Goal: Task Accomplishment & Management: Manage account settings

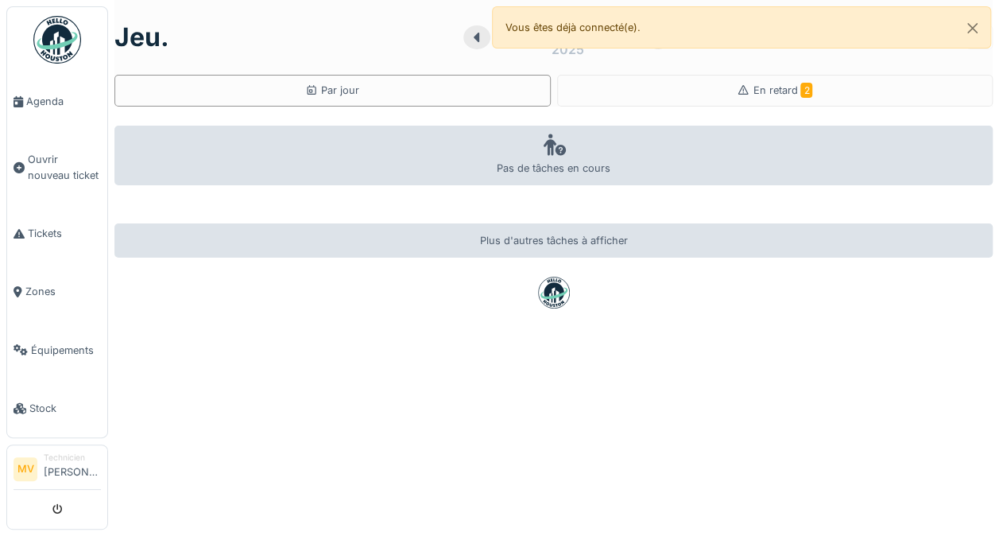
click at [817, 89] on div "En retard 2" at bounding box center [775, 91] width 436 height 32
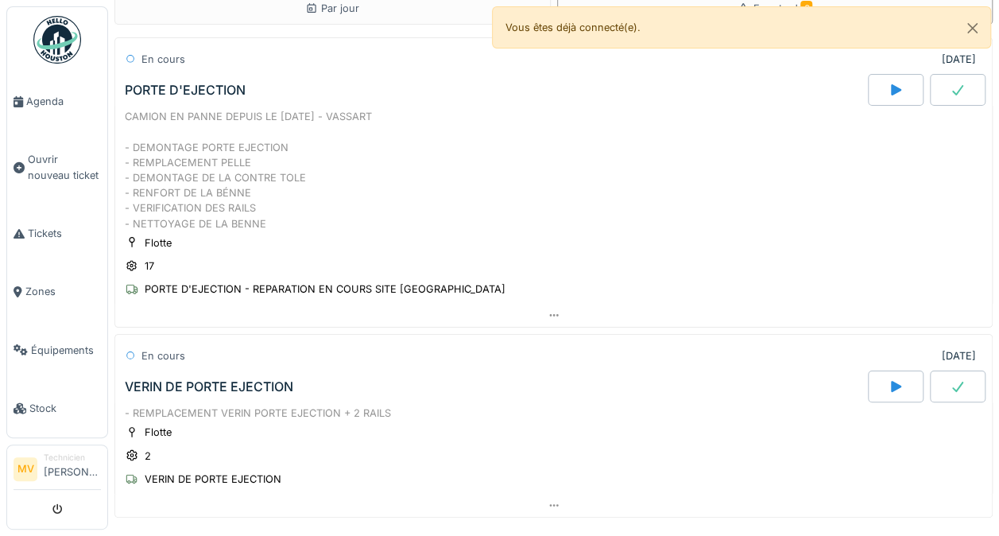
scroll to position [30, 0]
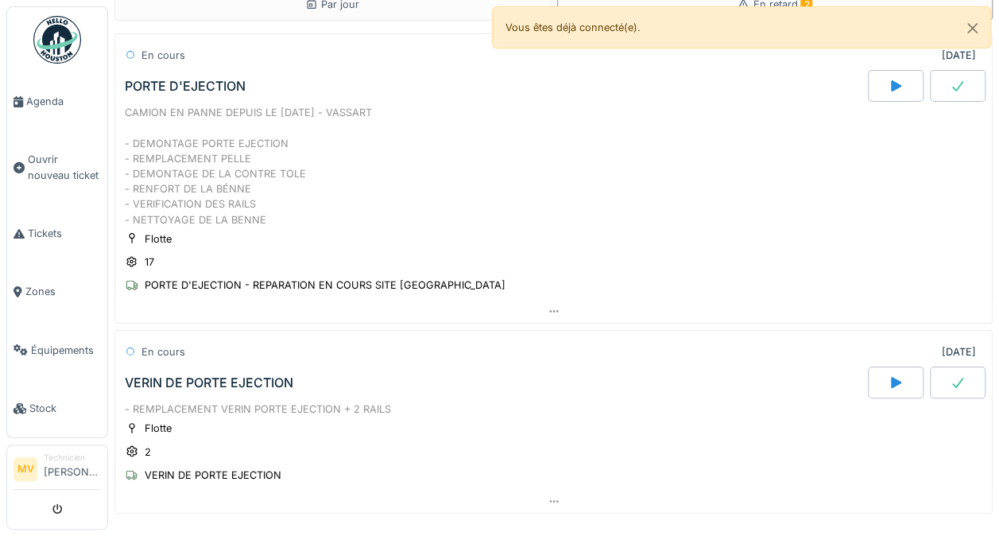
click at [162, 161] on div "CAMION EN PANNE DEPUIS LE [DATE] - VASSART - DEMONTAGE PORTE EJECTION - REMPLAC…" at bounding box center [554, 166] width 858 height 122
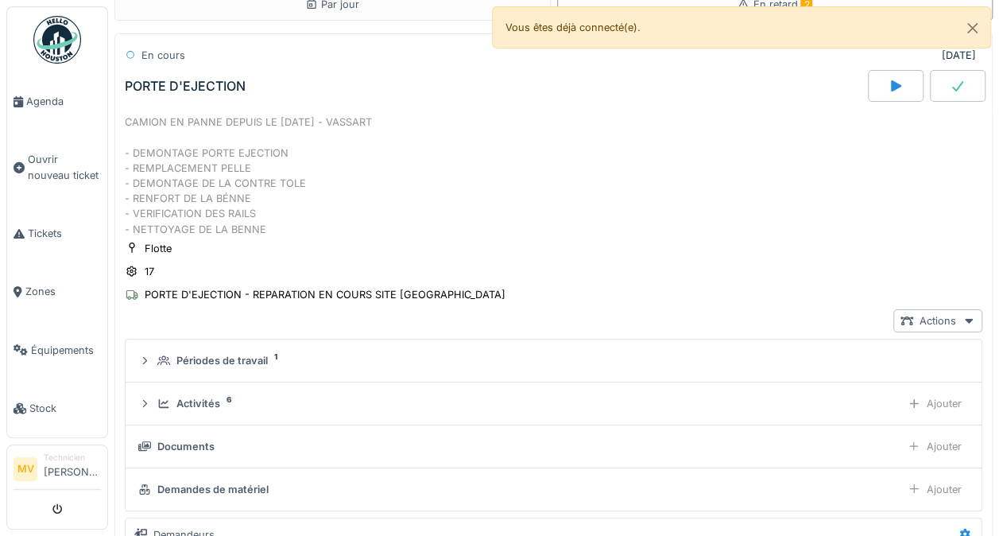
scroll to position [33, 0]
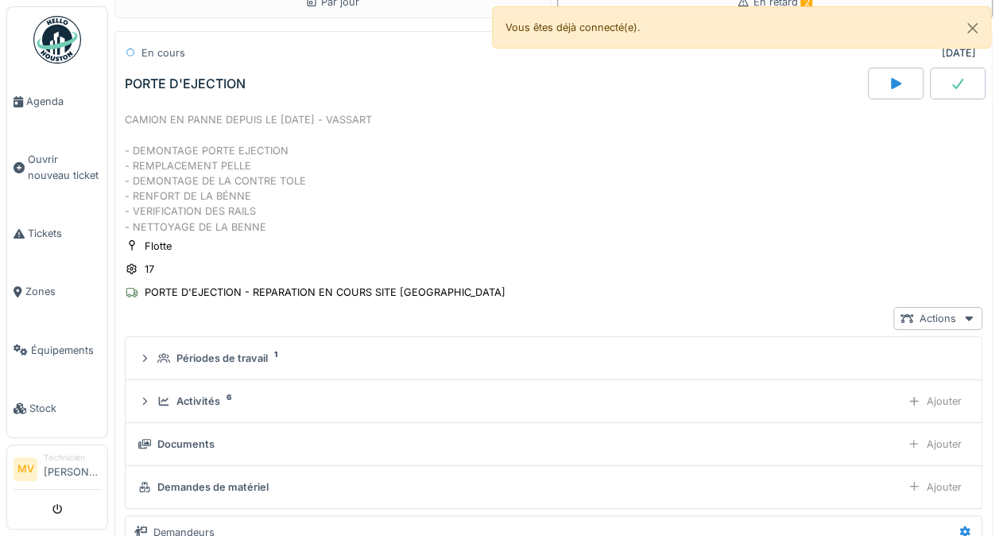
click at [963, 321] on div at bounding box center [969, 318] width 13 height 15
click at [928, 262] on div "Flotte 17 PORTE D'EJECTION - REPARATION EN COURS SITE TIBI - VASSART" at bounding box center [554, 270] width 858 height 64
click at [963, 316] on icon at bounding box center [969, 318] width 13 height 10
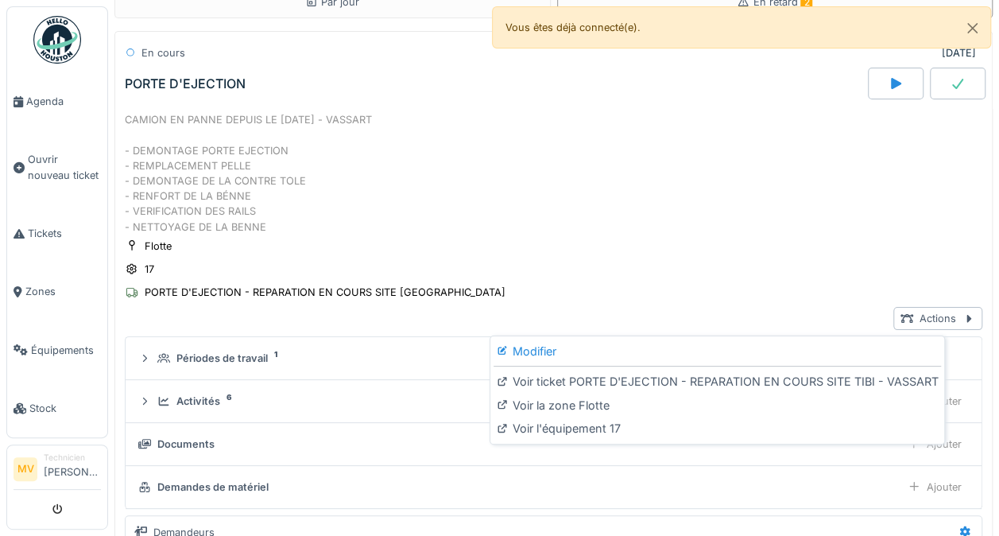
click at [759, 349] on div "Modifier" at bounding box center [718, 351] width 448 height 24
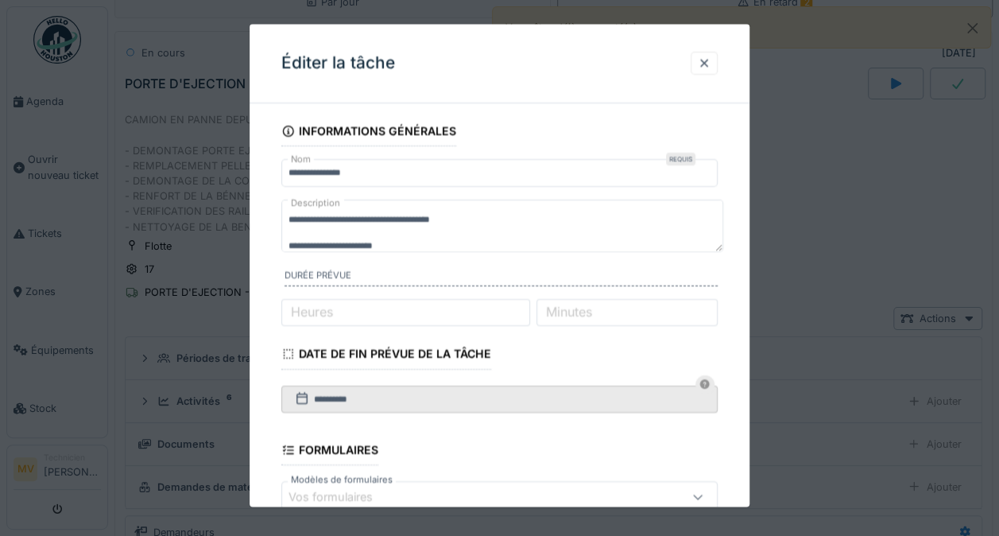
scroll to position [12, 0]
click at [717, 53] on div at bounding box center [704, 63] width 27 height 23
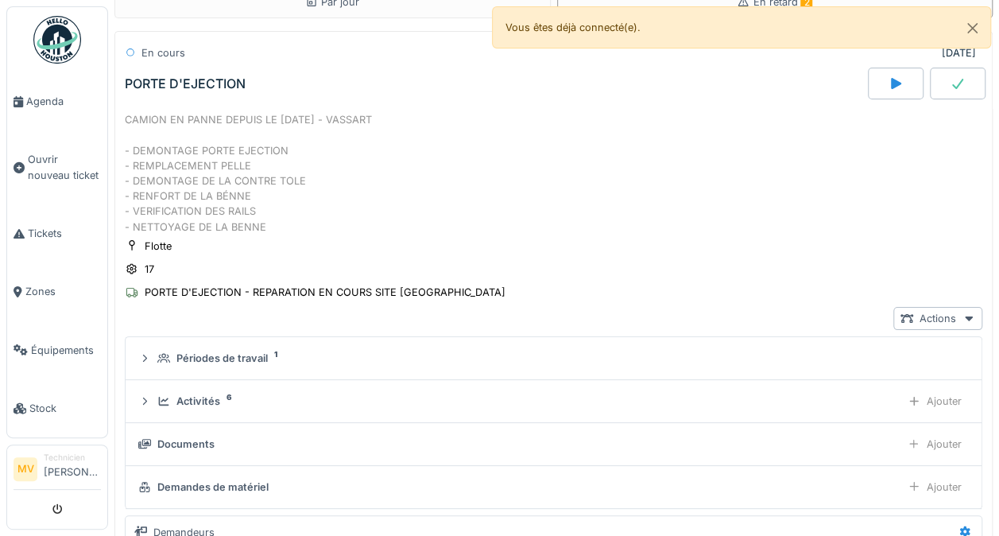
click at [245, 201] on div "CAMION EN PANNE DEPUIS LE [DATE] - VASSART - DEMONTAGE PORTE EJECTION - REMPLAC…" at bounding box center [554, 173] width 858 height 122
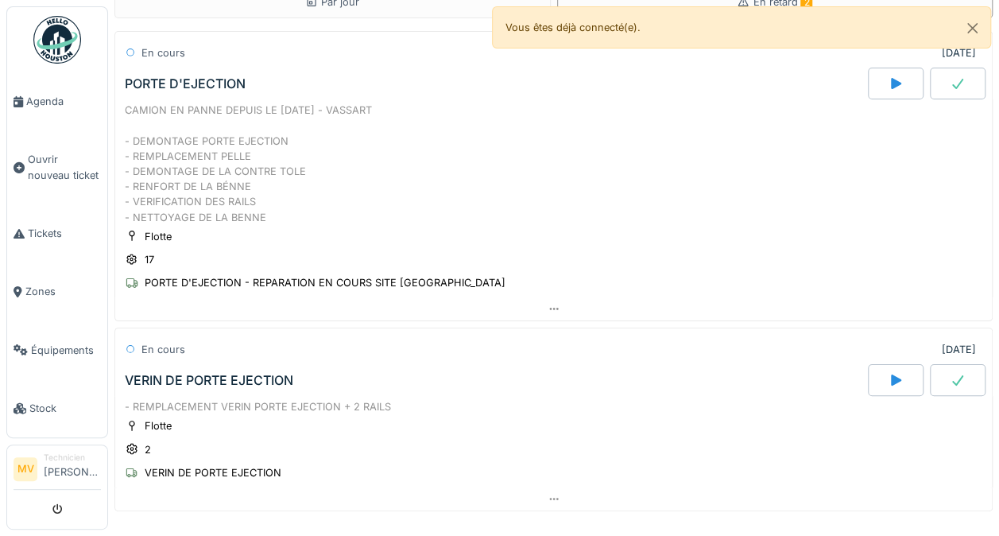
click at [575, 303] on div at bounding box center [553, 308] width 877 height 23
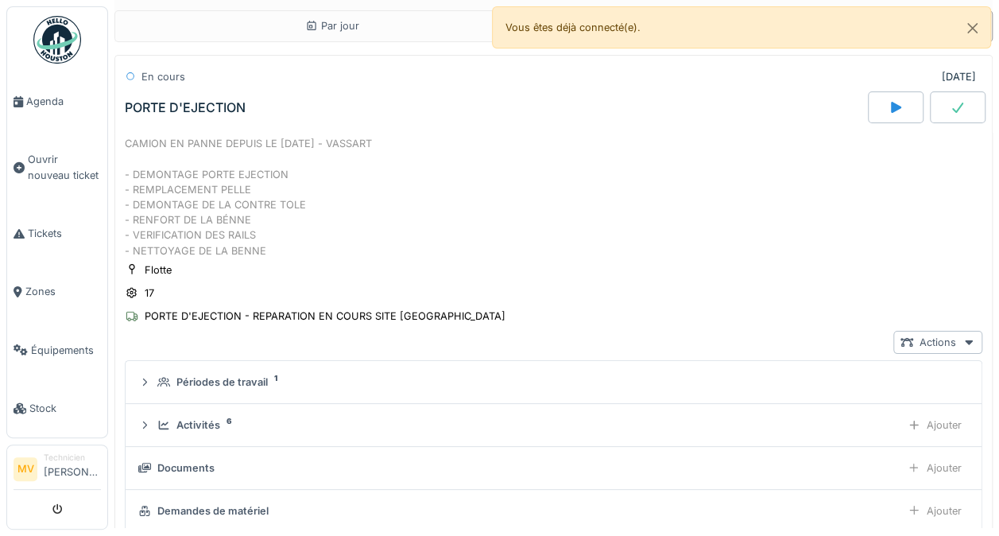
scroll to position [0, 0]
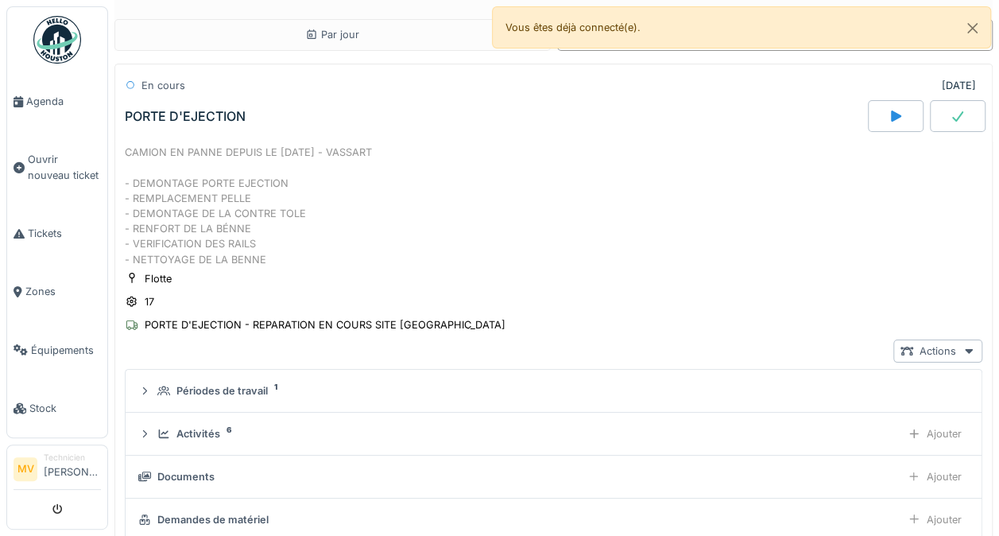
click at [194, 222] on div "CAMION EN PANNE DEPUIS LE [DATE] - VASSART - DEMONTAGE PORTE EJECTION - REMPLAC…" at bounding box center [554, 206] width 858 height 122
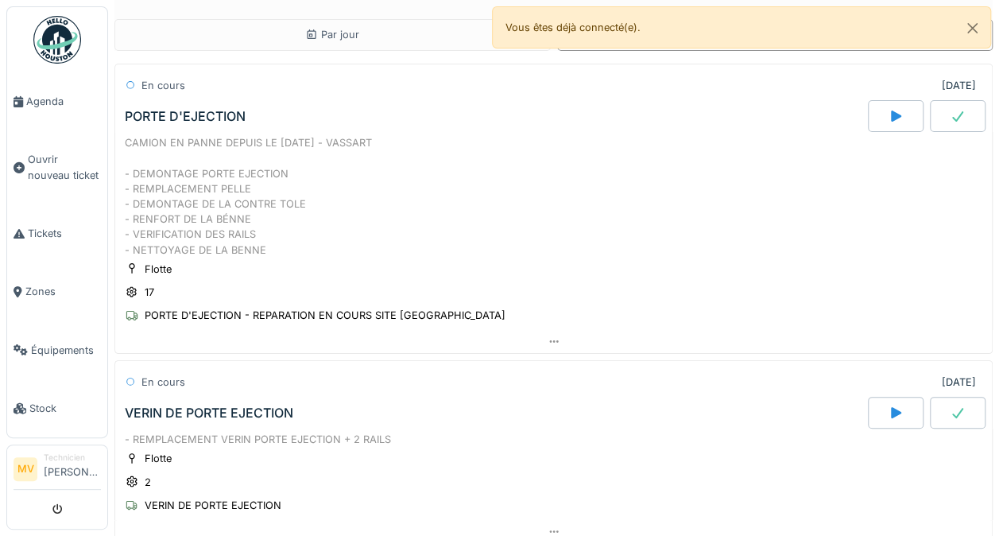
click at [545, 347] on div at bounding box center [553, 341] width 877 height 23
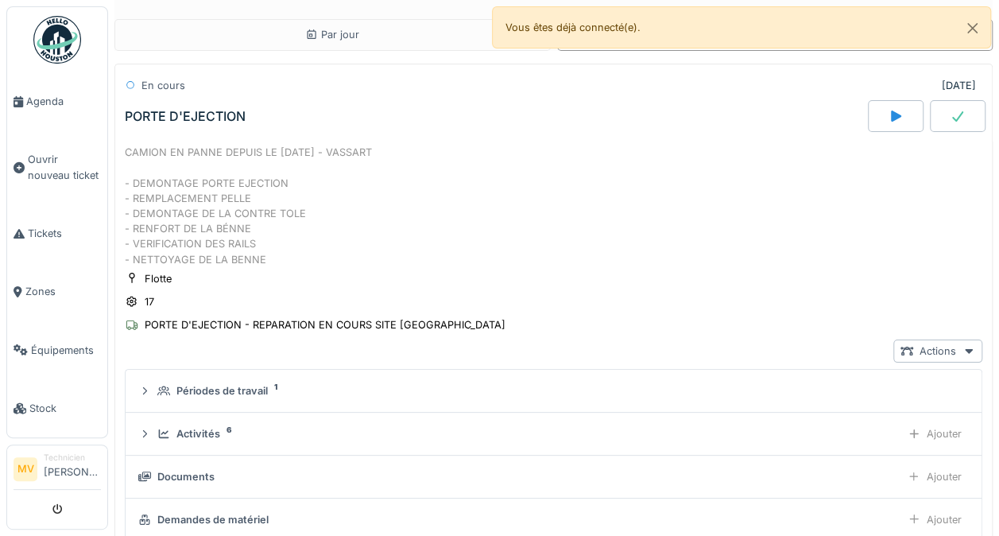
click at [914, 359] on div "Actions" at bounding box center [938, 350] width 89 height 23
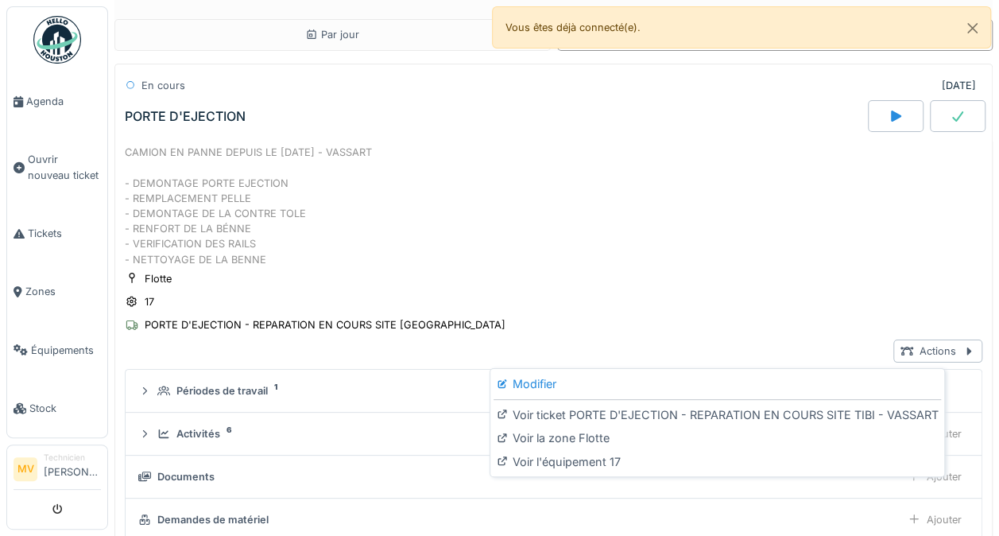
click at [514, 387] on div "Modifier" at bounding box center [718, 384] width 448 height 24
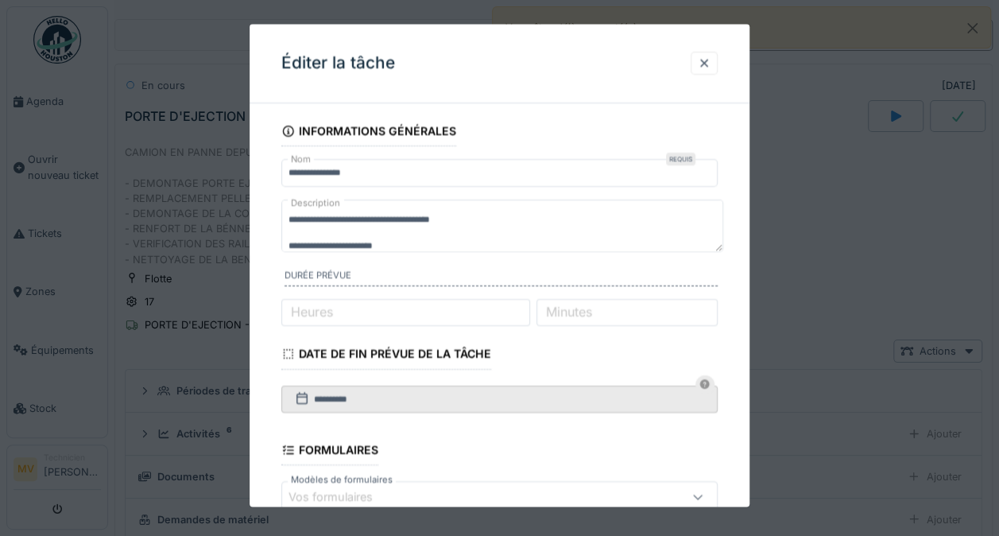
click at [718, 52] on div at bounding box center [704, 63] width 27 height 23
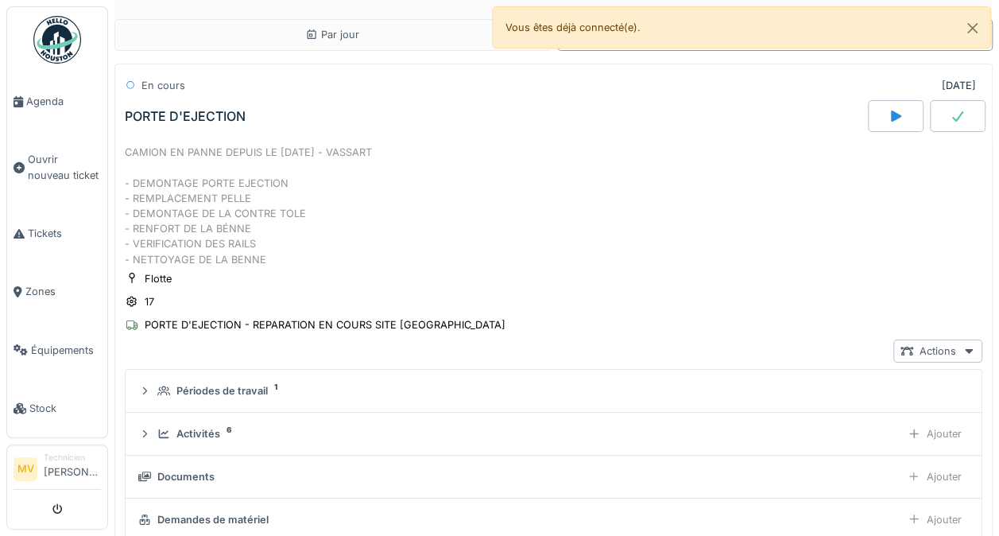
click at [401, 250] on div "CAMION EN PANNE DEPUIS LE [DATE] - VASSART - DEMONTAGE PORTE EJECTION - REMPLAC…" at bounding box center [554, 206] width 858 height 122
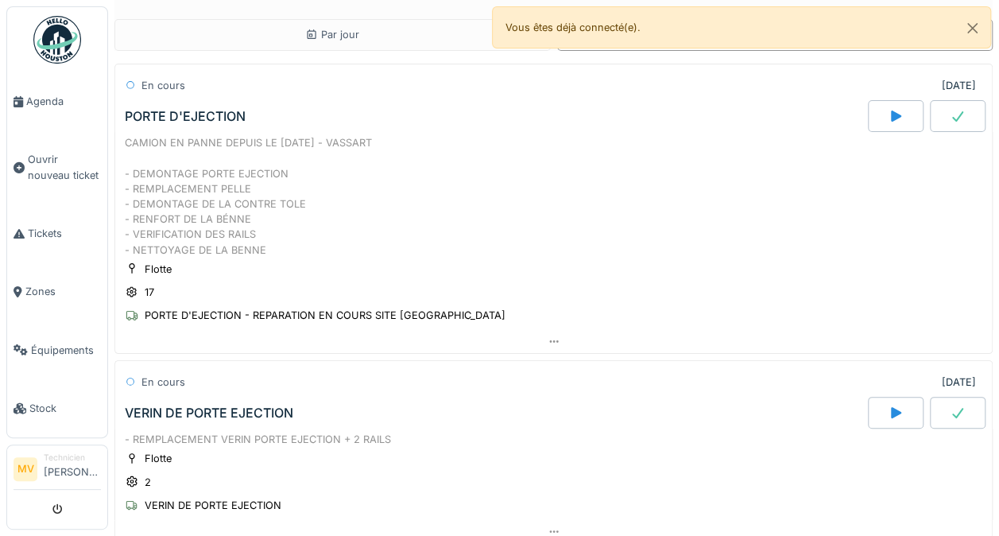
click at [543, 347] on div at bounding box center [553, 341] width 877 height 23
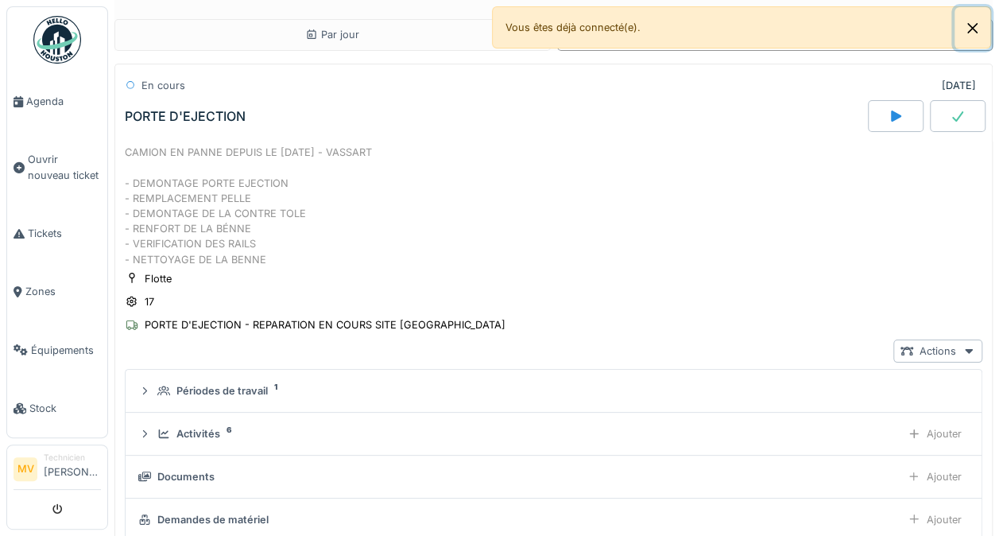
click at [985, 33] on button "Close" at bounding box center [973, 28] width 36 height 42
